Goal: Navigation & Orientation: Find specific page/section

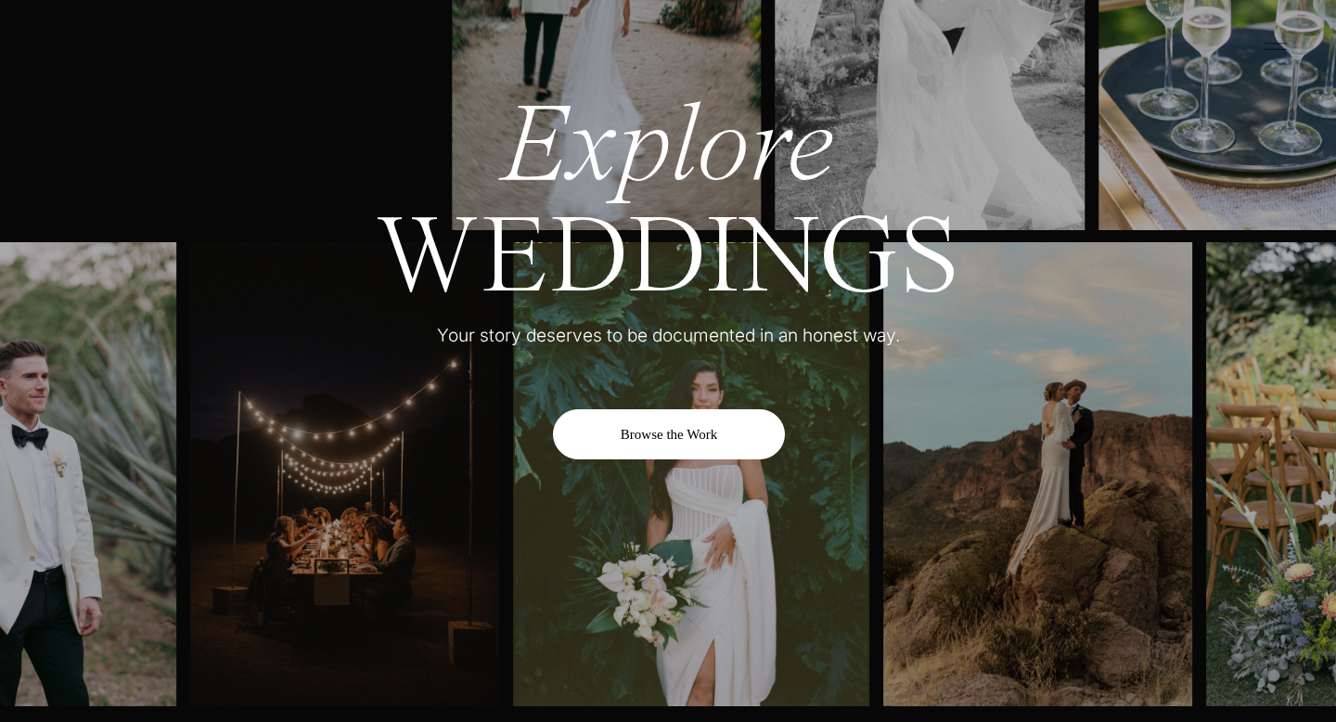
scroll to position [6106, 0]
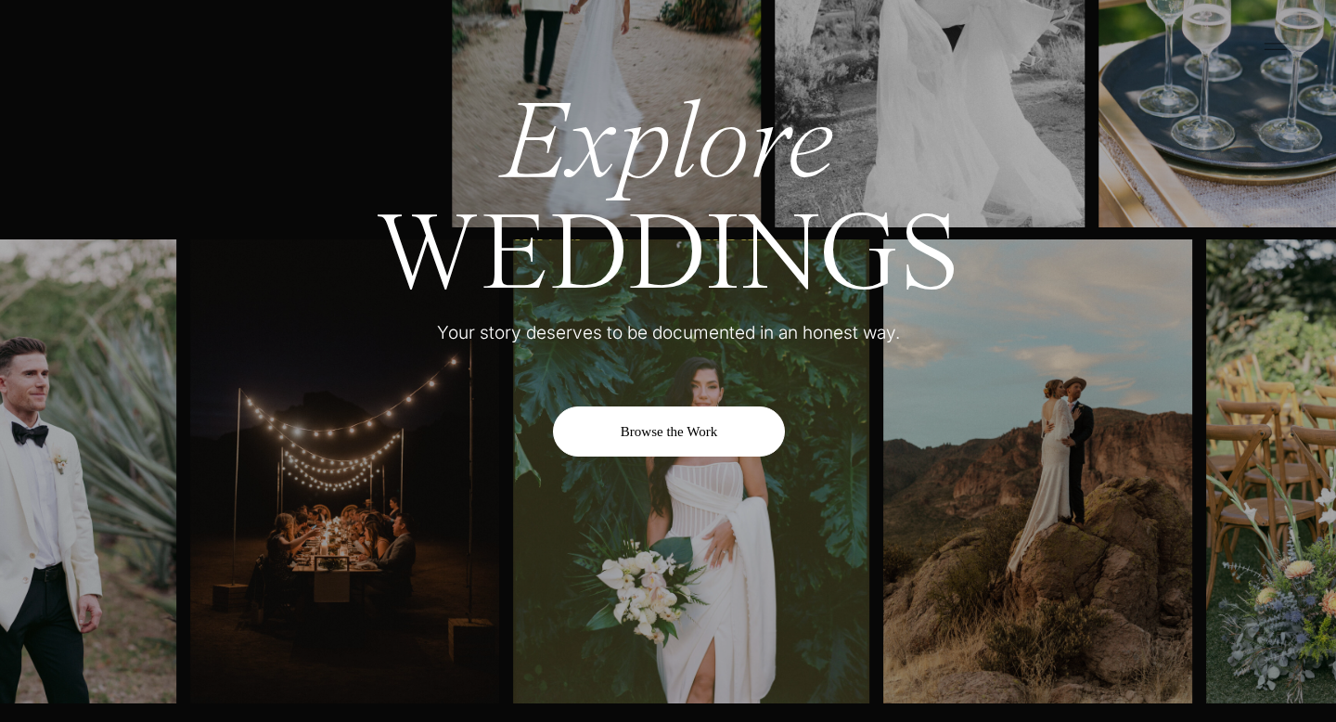
click at [664, 440] on div "Browse the Work" at bounding box center [669, 431] width 232 height 50
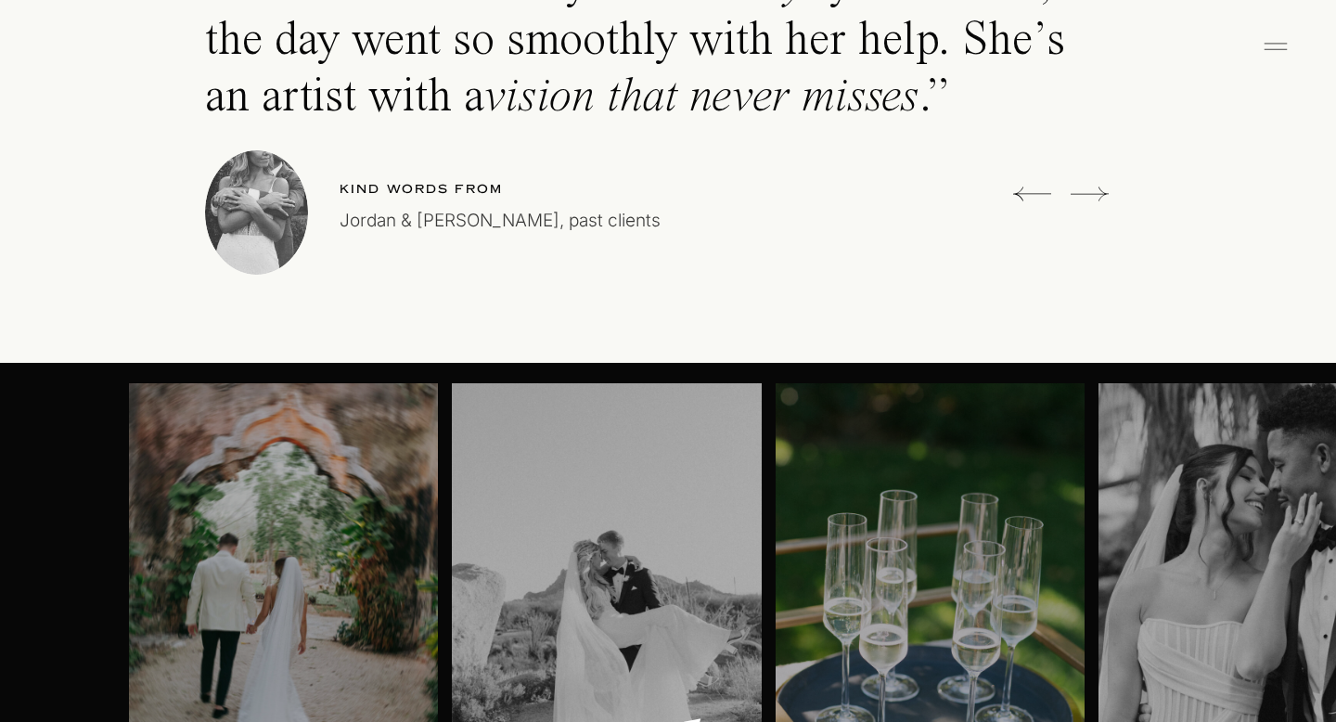
scroll to position [5450, 0]
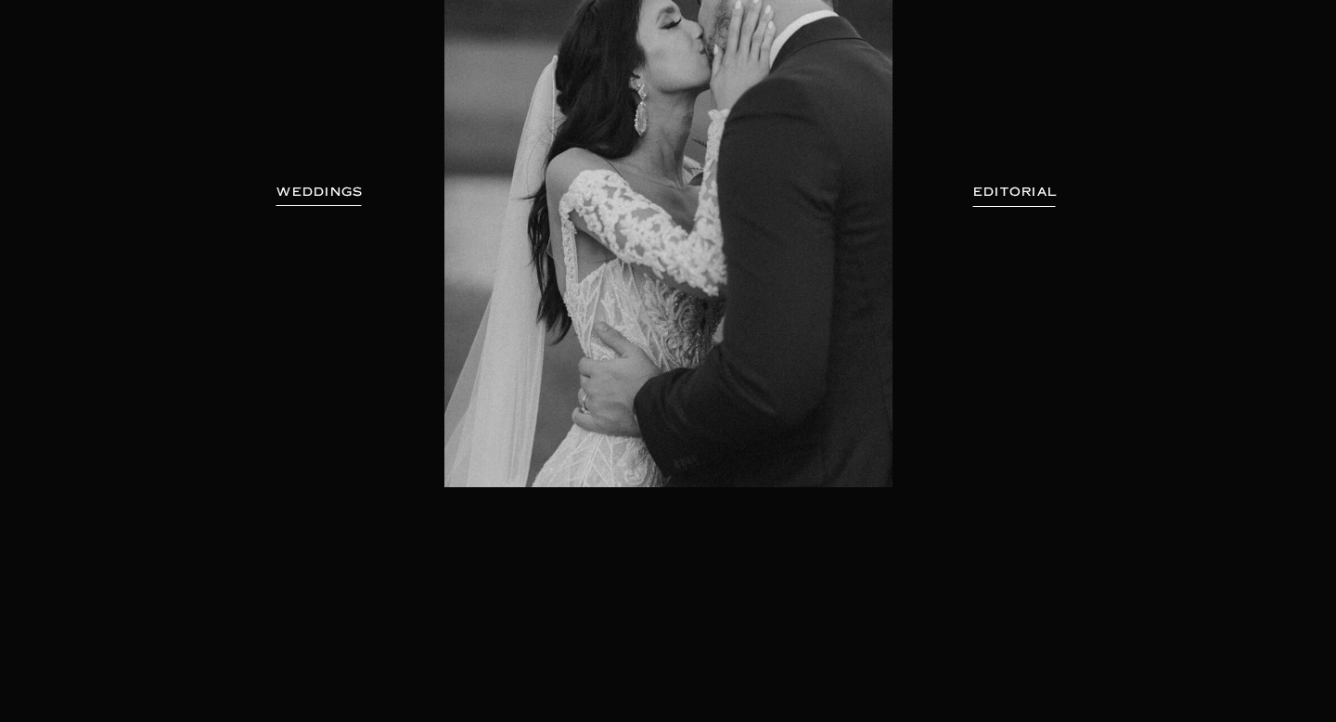
scroll to position [398, 0]
